Goal: Information Seeking & Learning: Compare options

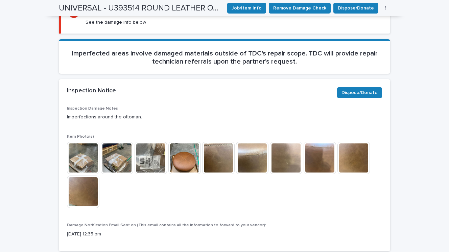
scroll to position [254, 0]
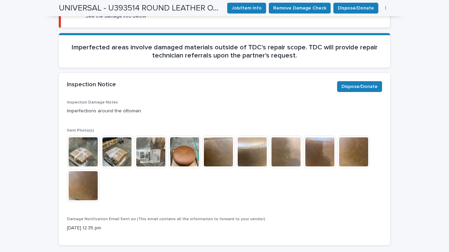
click at [178, 152] on img at bounding box center [185, 152] width 32 height 32
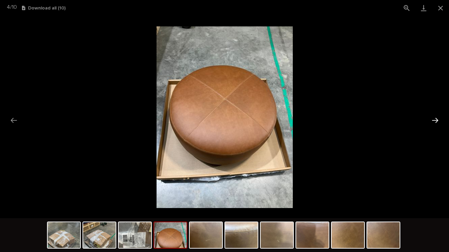
click at [437, 122] on button "Next slide" at bounding box center [435, 120] width 14 height 13
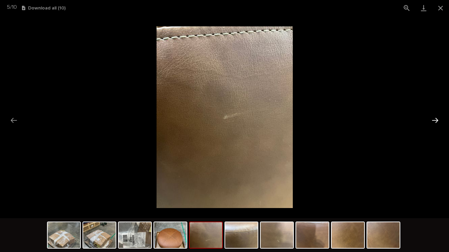
click at [437, 122] on button "Next slide" at bounding box center [435, 120] width 14 height 13
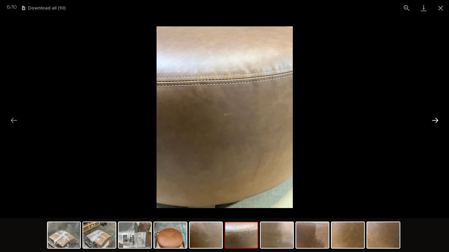
click at [437, 122] on button "Next slide" at bounding box center [435, 120] width 14 height 13
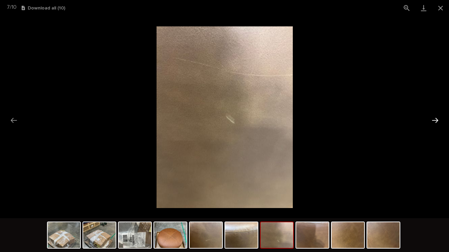
click at [437, 122] on button "Next slide" at bounding box center [435, 120] width 14 height 13
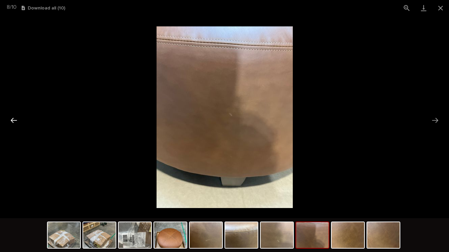
click at [19, 124] on button "Previous slide" at bounding box center [14, 120] width 14 height 13
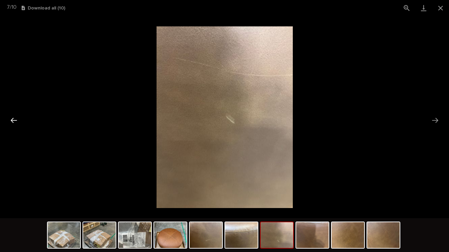
click at [19, 123] on button "Previous slide" at bounding box center [14, 120] width 14 height 13
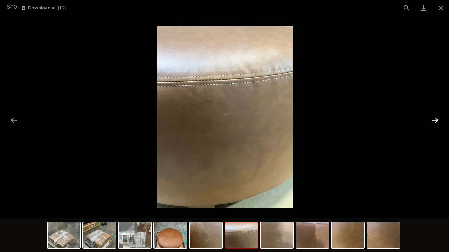
click at [439, 119] on button "Next slide" at bounding box center [435, 120] width 14 height 13
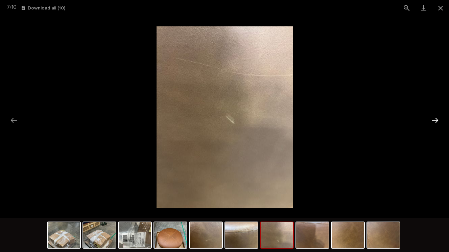
click at [439, 119] on button "Next slide" at bounding box center [435, 120] width 14 height 13
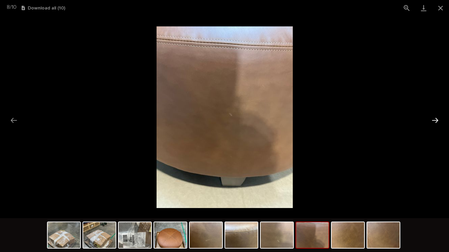
click at [439, 119] on button "Next slide" at bounding box center [435, 120] width 14 height 13
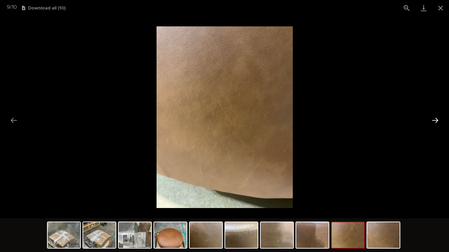
click at [439, 119] on button "Next slide" at bounding box center [435, 120] width 14 height 13
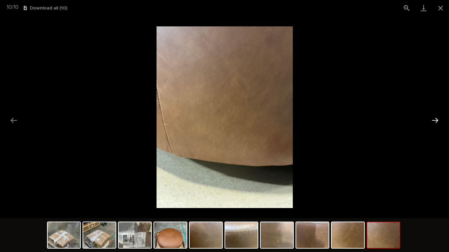
click at [439, 119] on button "Next slide" at bounding box center [435, 120] width 14 height 13
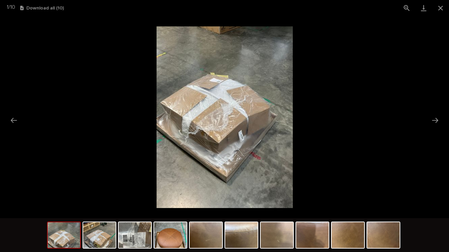
click at [60, 239] on img at bounding box center [64, 235] width 32 height 26
click at [68, 238] on img at bounding box center [64, 235] width 32 height 26
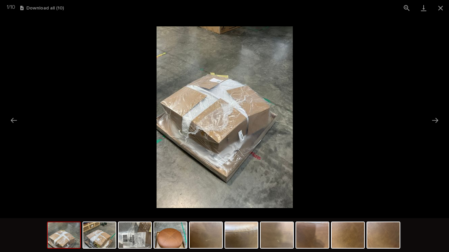
click at [68, 238] on img at bounding box center [64, 235] width 32 height 26
click at [12, 119] on button "Previous slide" at bounding box center [14, 120] width 14 height 13
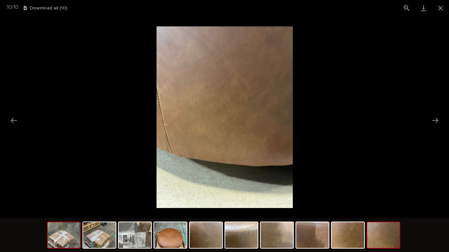
click at [72, 228] on img at bounding box center [64, 235] width 32 height 26
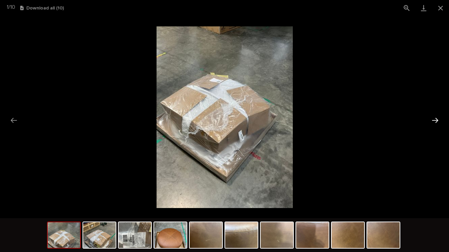
click at [438, 117] on button "Next slide" at bounding box center [435, 120] width 14 height 13
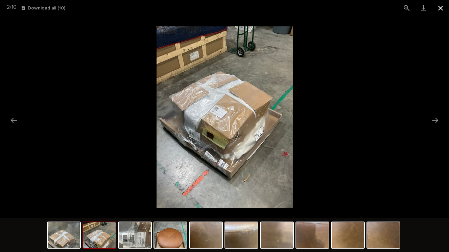
click at [440, 6] on button "Close gallery" at bounding box center [441, 8] width 17 height 16
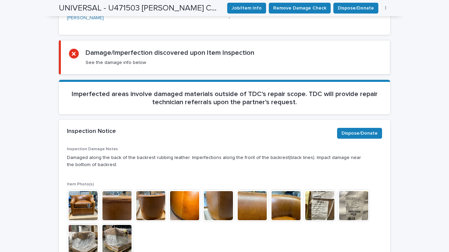
scroll to position [240, 0]
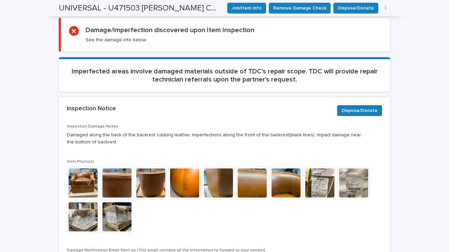
click at [90, 175] on img at bounding box center [83, 183] width 32 height 32
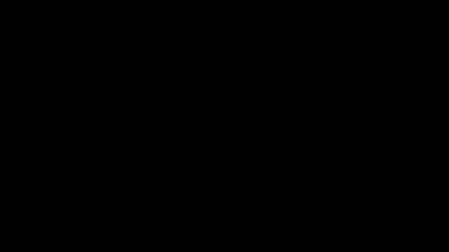
click at [90, 175] on div at bounding box center [224, 117] width 449 height 202
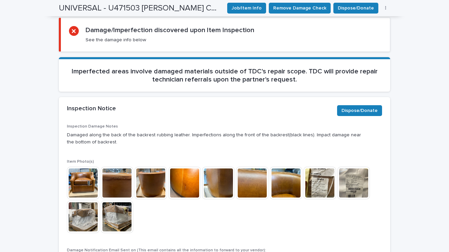
click at [85, 169] on img at bounding box center [83, 183] width 32 height 32
click at [90, 167] on img at bounding box center [83, 183] width 32 height 32
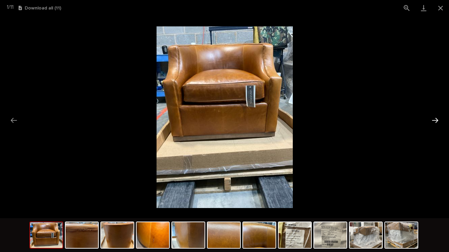
click at [437, 120] on button "Next slide" at bounding box center [435, 120] width 14 height 13
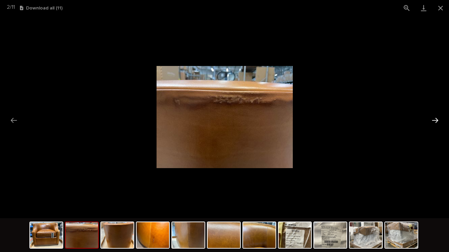
click at [437, 120] on button "Next slide" at bounding box center [435, 120] width 14 height 13
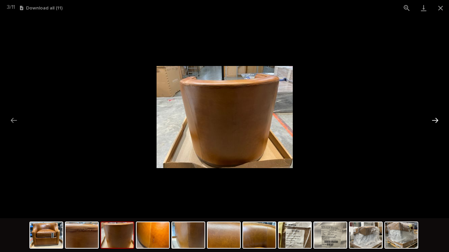
click at [437, 120] on button "Next slide" at bounding box center [435, 120] width 14 height 13
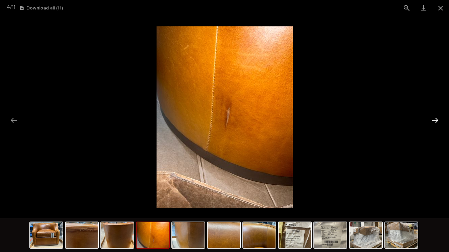
click at [437, 120] on button "Next slide" at bounding box center [435, 120] width 14 height 13
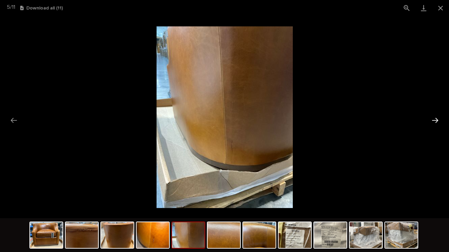
click at [437, 120] on button "Next slide" at bounding box center [435, 120] width 14 height 13
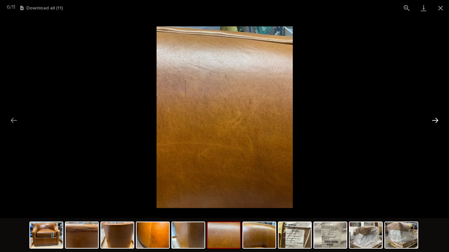
click at [437, 120] on button "Next slide" at bounding box center [435, 120] width 14 height 13
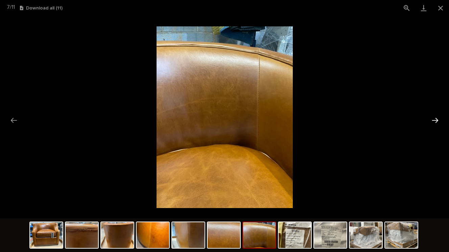
click at [437, 120] on button "Next slide" at bounding box center [435, 120] width 14 height 13
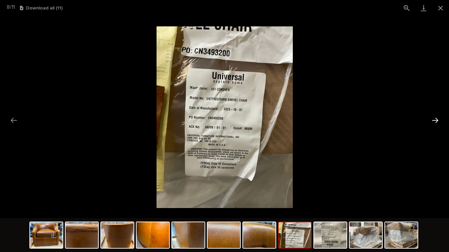
click at [437, 120] on button "Next slide" at bounding box center [435, 120] width 14 height 13
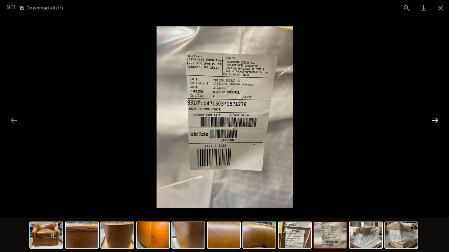
click at [437, 119] on button "Next slide" at bounding box center [435, 120] width 14 height 13
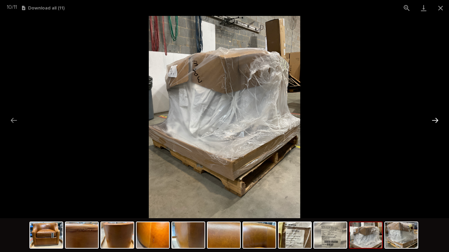
click at [437, 119] on button "Next slide" at bounding box center [435, 120] width 14 height 13
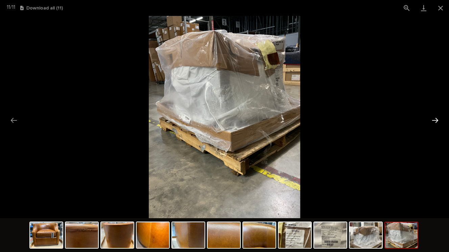
click at [437, 119] on button "Next slide" at bounding box center [435, 120] width 14 height 13
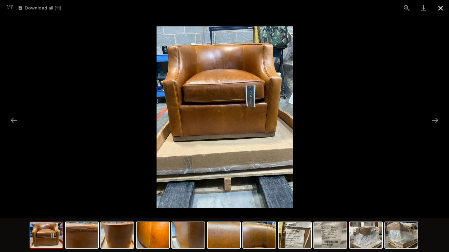
click at [439, 6] on button "Close gallery" at bounding box center [441, 8] width 17 height 16
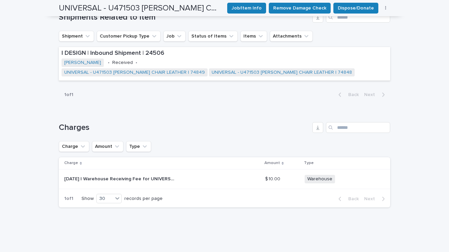
scroll to position [523, 0]
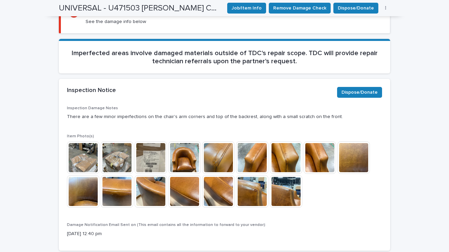
scroll to position [259, 0]
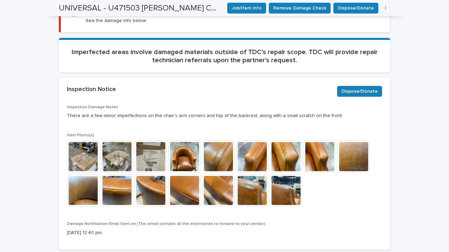
click at [190, 147] on img at bounding box center [185, 156] width 32 height 32
click at [190, 147] on picture at bounding box center [224, 117] width 225 height 101
click at [230, 158] on img at bounding box center [218, 156] width 32 height 32
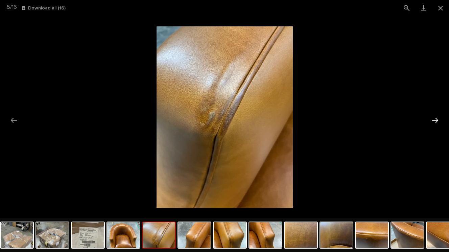
click at [434, 120] on button "Next slide" at bounding box center [435, 120] width 14 height 13
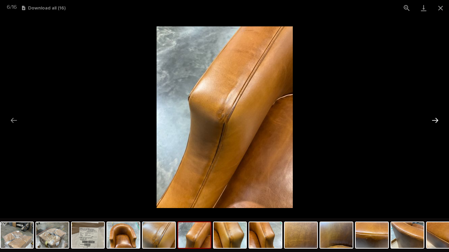
click at [434, 120] on button "Next slide" at bounding box center [435, 120] width 14 height 13
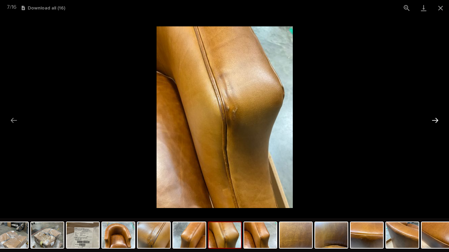
click at [434, 120] on button "Next slide" at bounding box center [435, 120] width 14 height 13
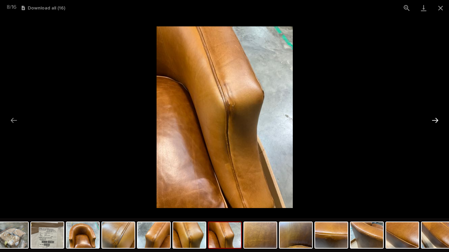
click at [434, 120] on button "Next slide" at bounding box center [435, 120] width 14 height 13
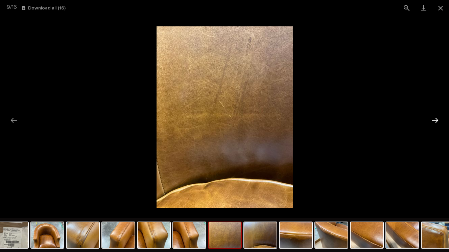
click at [434, 120] on button "Next slide" at bounding box center [435, 120] width 14 height 13
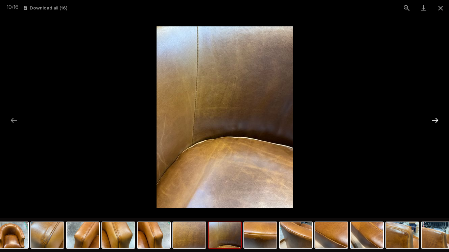
click at [433, 120] on button "Next slide" at bounding box center [435, 120] width 14 height 13
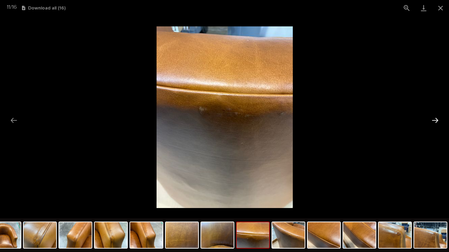
click at [433, 121] on button "Next slide" at bounding box center [435, 120] width 14 height 13
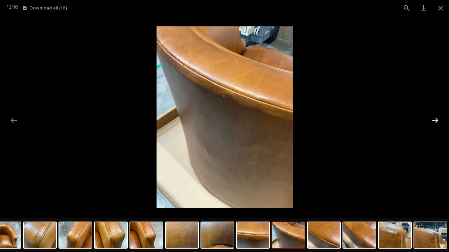
click at [433, 121] on button "Next slide" at bounding box center [435, 120] width 14 height 13
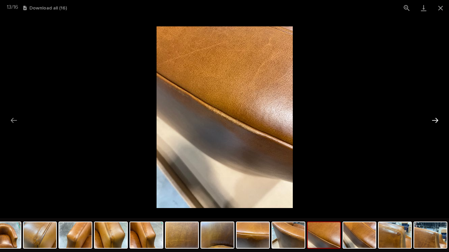
click at [439, 119] on button "Next slide" at bounding box center [435, 120] width 14 height 13
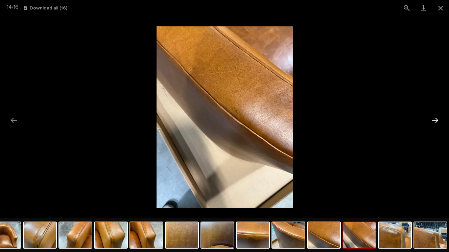
click at [438, 119] on button "Next slide" at bounding box center [435, 120] width 14 height 13
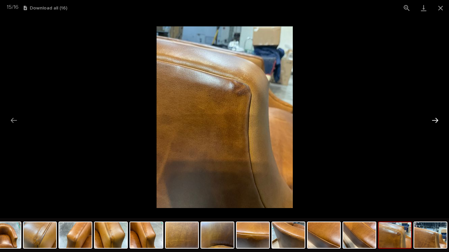
click at [438, 119] on button "Next slide" at bounding box center [435, 120] width 14 height 13
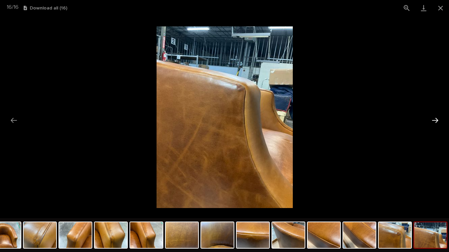
click at [438, 119] on button "Next slide" at bounding box center [435, 120] width 14 height 13
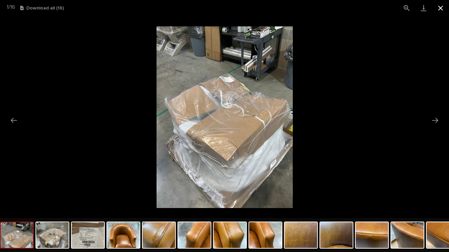
click at [442, 8] on button "Close gallery" at bounding box center [441, 8] width 17 height 16
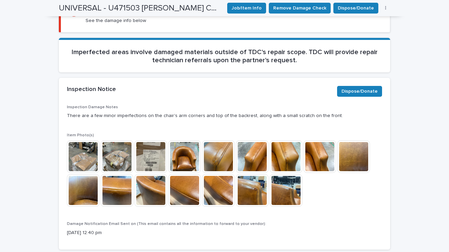
click at [193, 151] on img at bounding box center [185, 156] width 32 height 32
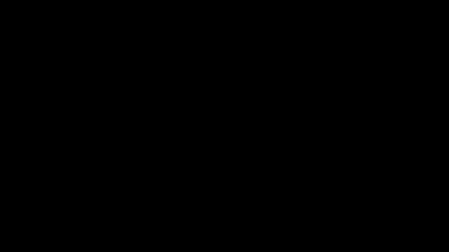
click at [193, 151] on img at bounding box center [225, 117] width 136 height 182
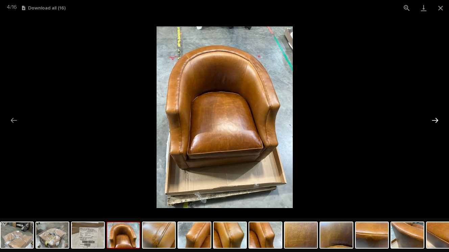
click at [434, 122] on button "Next slide" at bounding box center [435, 120] width 14 height 13
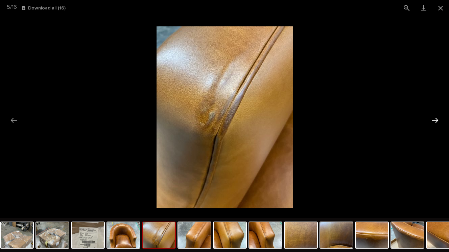
click at [434, 122] on button "Next slide" at bounding box center [435, 120] width 14 height 13
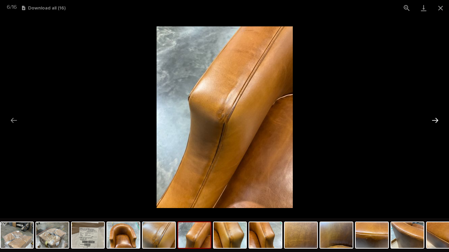
click at [434, 122] on button "Next slide" at bounding box center [435, 120] width 14 height 13
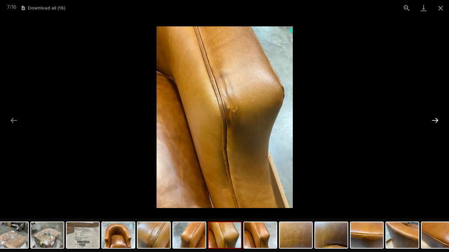
click at [434, 122] on button "Next slide" at bounding box center [435, 120] width 14 height 13
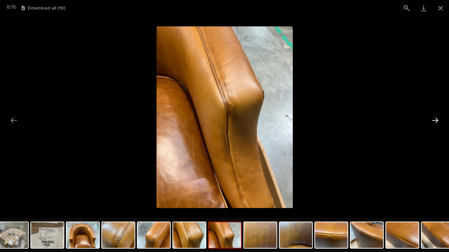
click at [434, 122] on button "Next slide" at bounding box center [435, 120] width 14 height 13
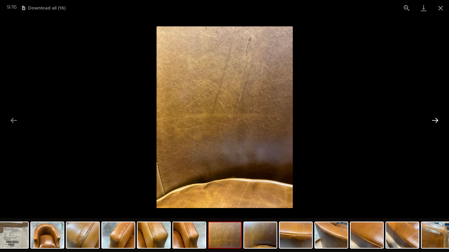
click at [434, 122] on button "Next slide" at bounding box center [435, 120] width 14 height 13
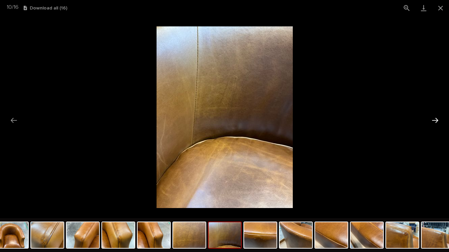
click at [434, 122] on button "Next slide" at bounding box center [435, 120] width 14 height 13
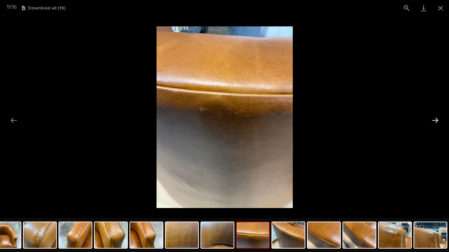
click at [434, 122] on button "Next slide" at bounding box center [435, 120] width 14 height 13
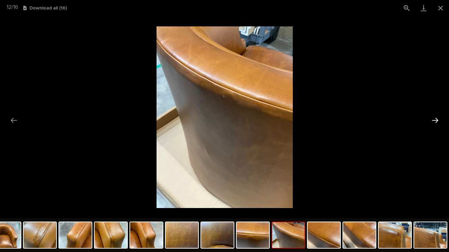
click at [434, 122] on button "Next slide" at bounding box center [435, 120] width 14 height 13
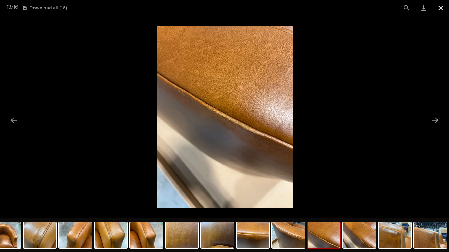
click at [441, 7] on button "Close gallery" at bounding box center [441, 8] width 17 height 16
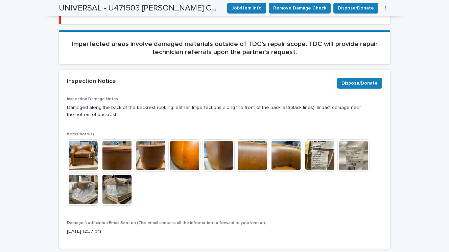
scroll to position [276, 0]
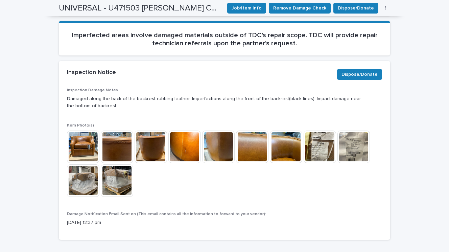
click at [122, 141] on img at bounding box center [117, 147] width 32 height 32
